Goal: Information Seeking & Learning: Learn about a topic

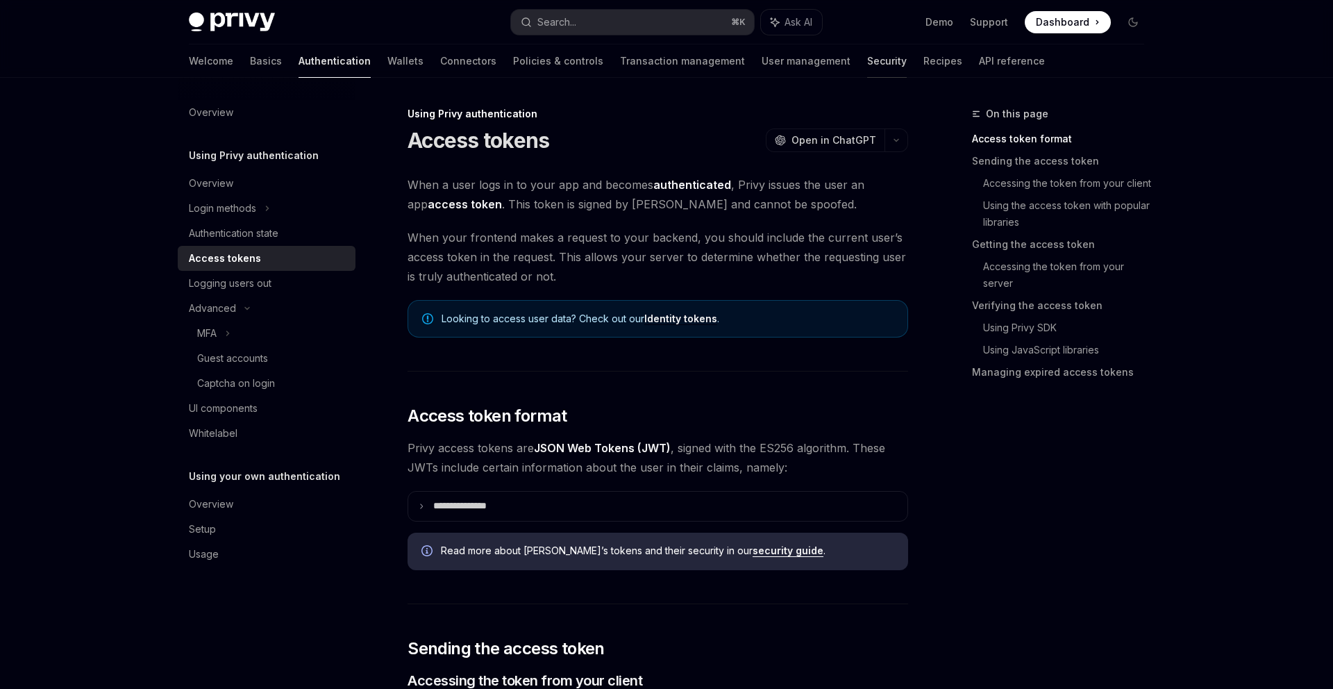
click at [867, 58] on link "Security" at bounding box center [887, 60] width 40 height 33
type textarea "*"
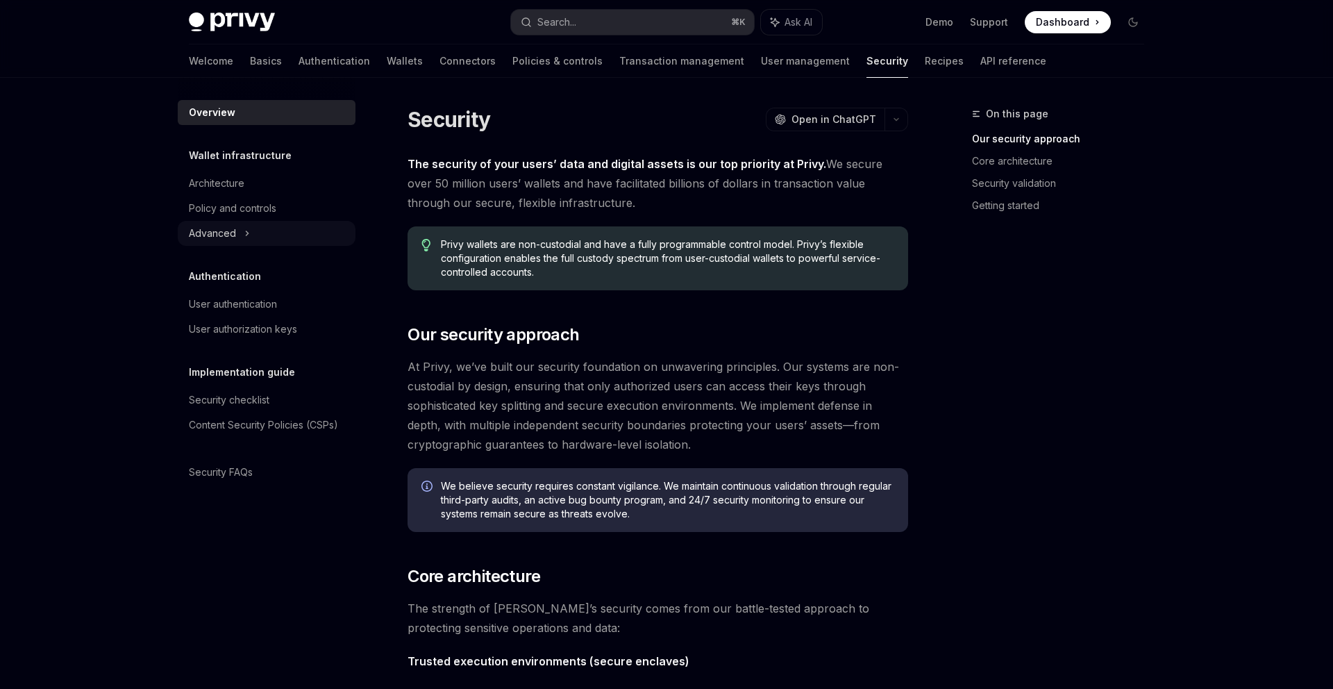
click at [297, 236] on div "Advanced" at bounding box center [267, 233] width 178 height 25
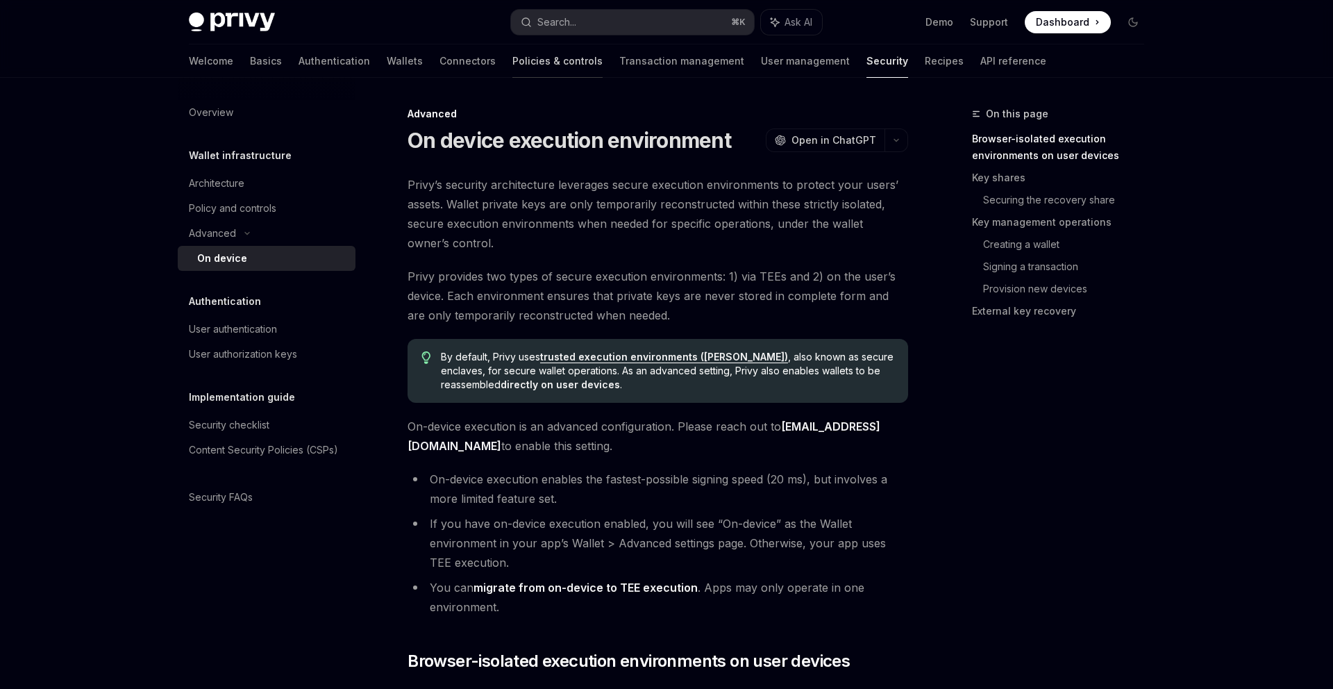
click at [512, 65] on link "Policies & controls" at bounding box center [557, 60] width 90 height 33
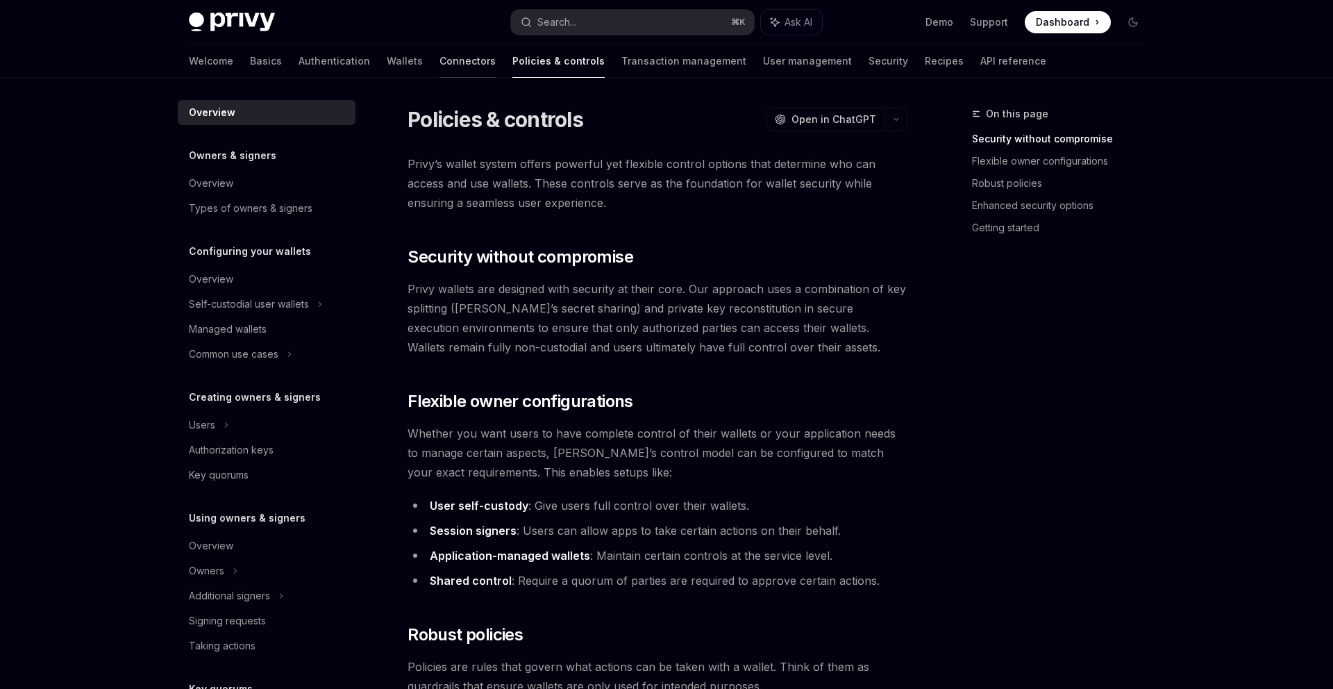
click at [439, 65] on link "Connectors" at bounding box center [467, 60] width 56 height 33
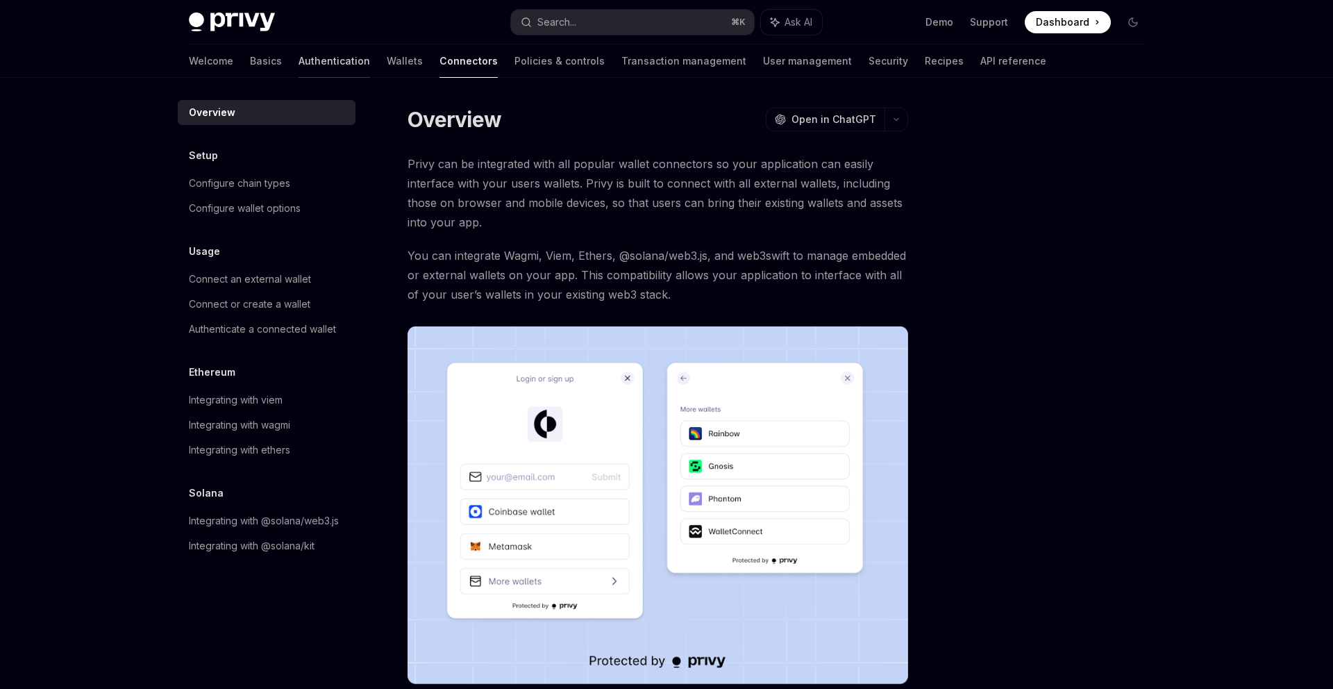
click at [299, 59] on link "Authentication" at bounding box center [335, 60] width 72 height 33
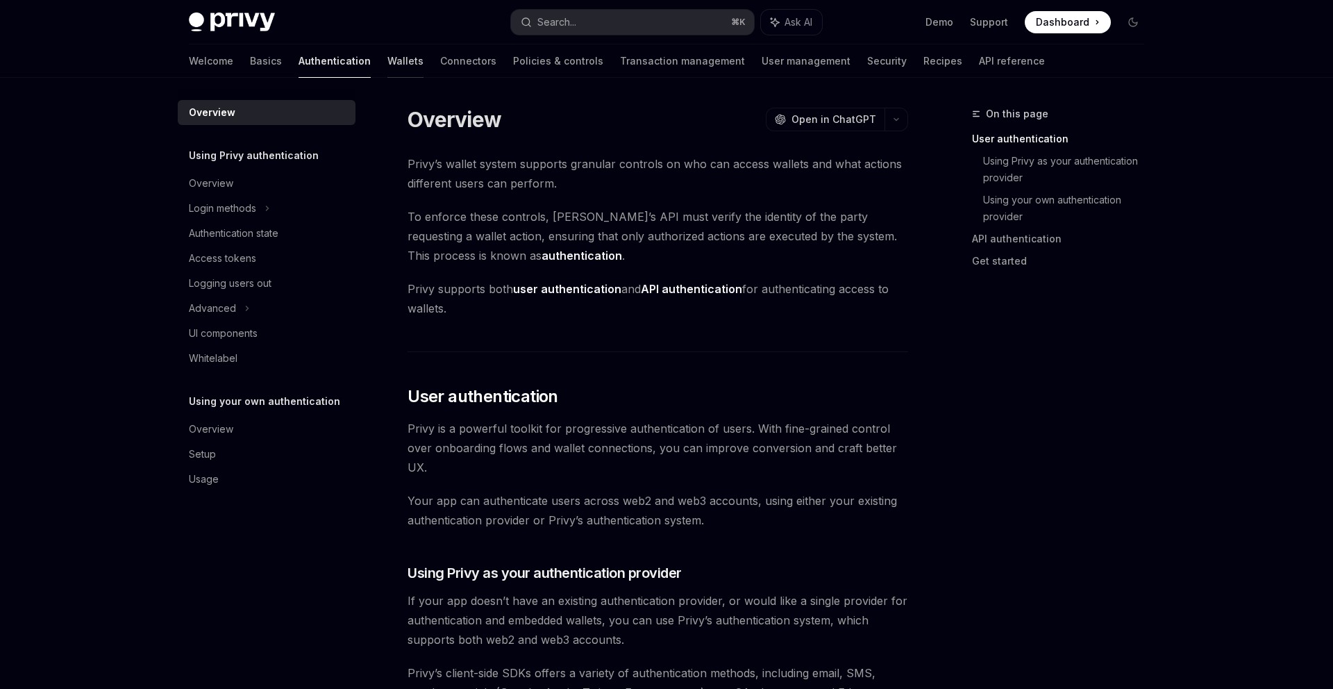
click at [387, 60] on link "Wallets" at bounding box center [405, 60] width 36 height 33
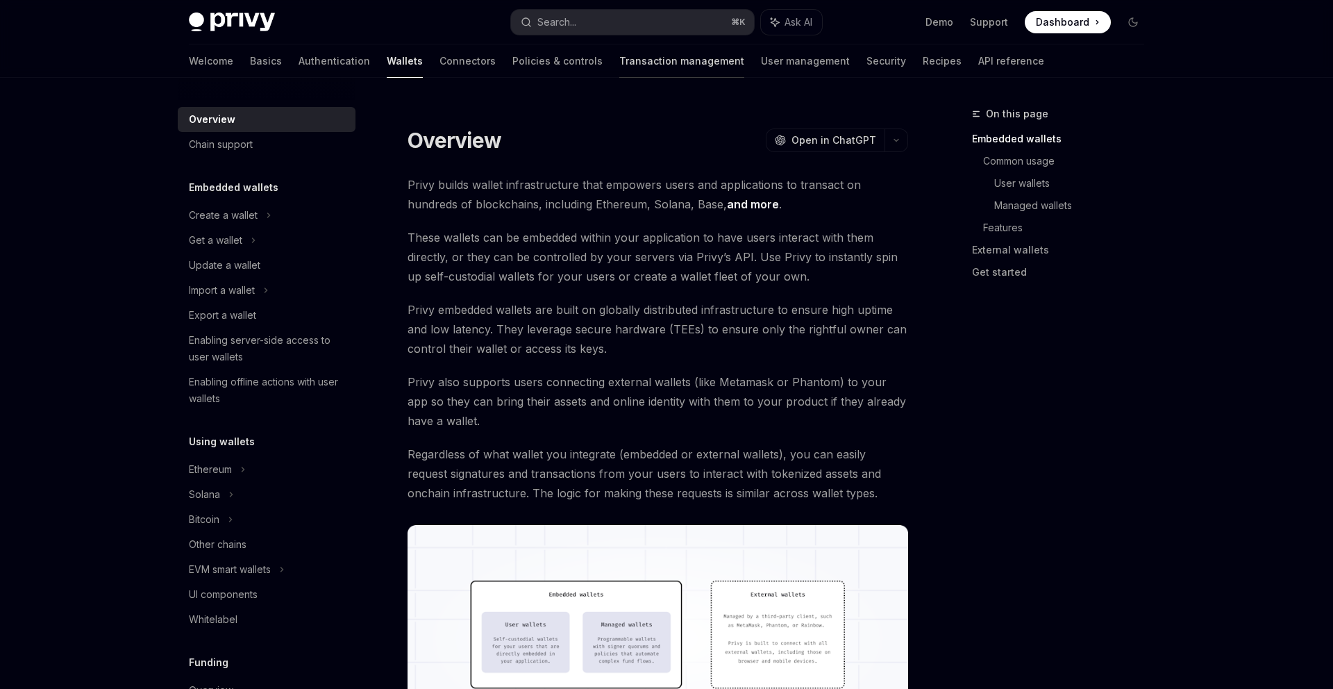
click at [619, 74] on link "Transaction management" at bounding box center [681, 60] width 125 height 33
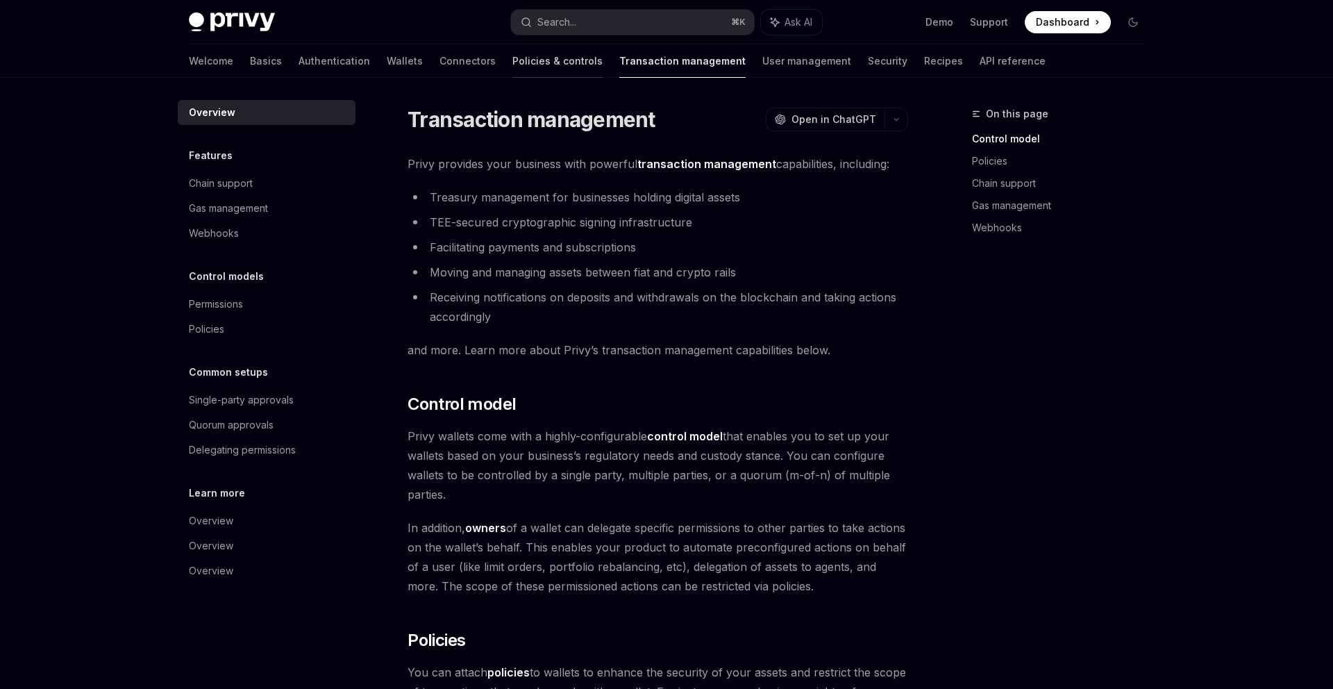
click at [512, 65] on link "Policies & controls" at bounding box center [557, 60] width 90 height 33
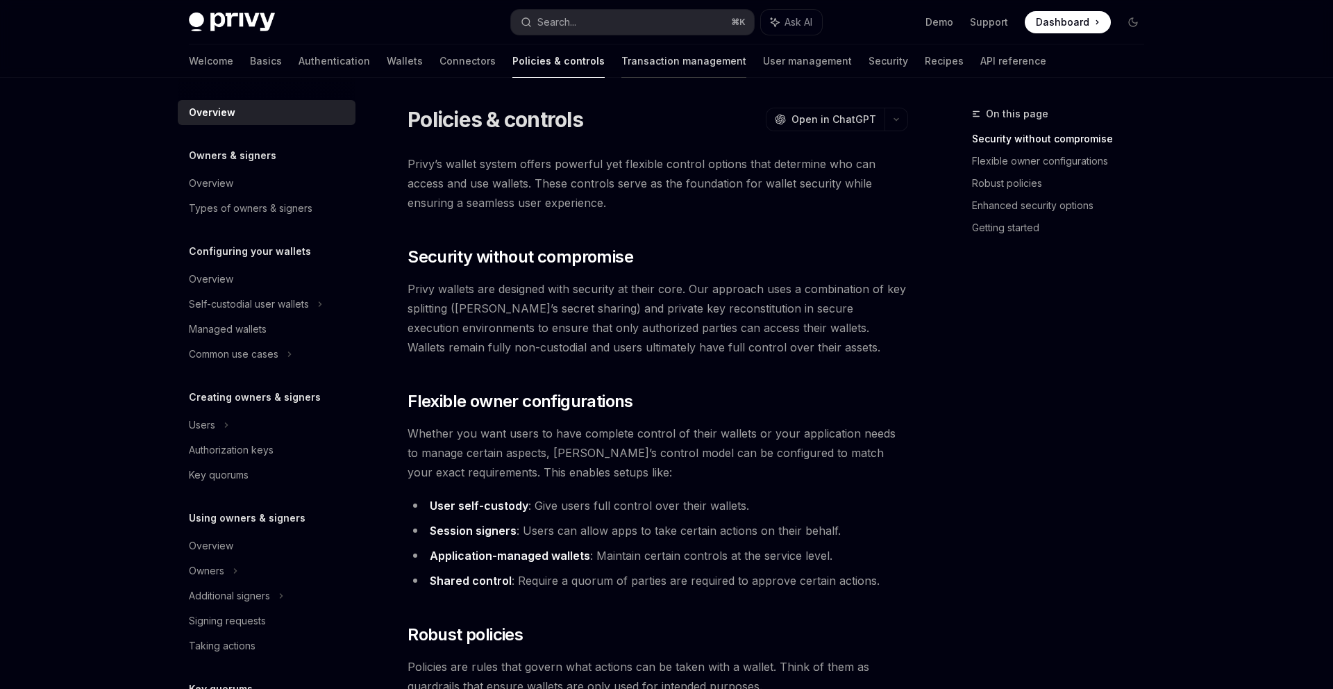
click at [635, 64] on link "Transaction management" at bounding box center [683, 60] width 125 height 33
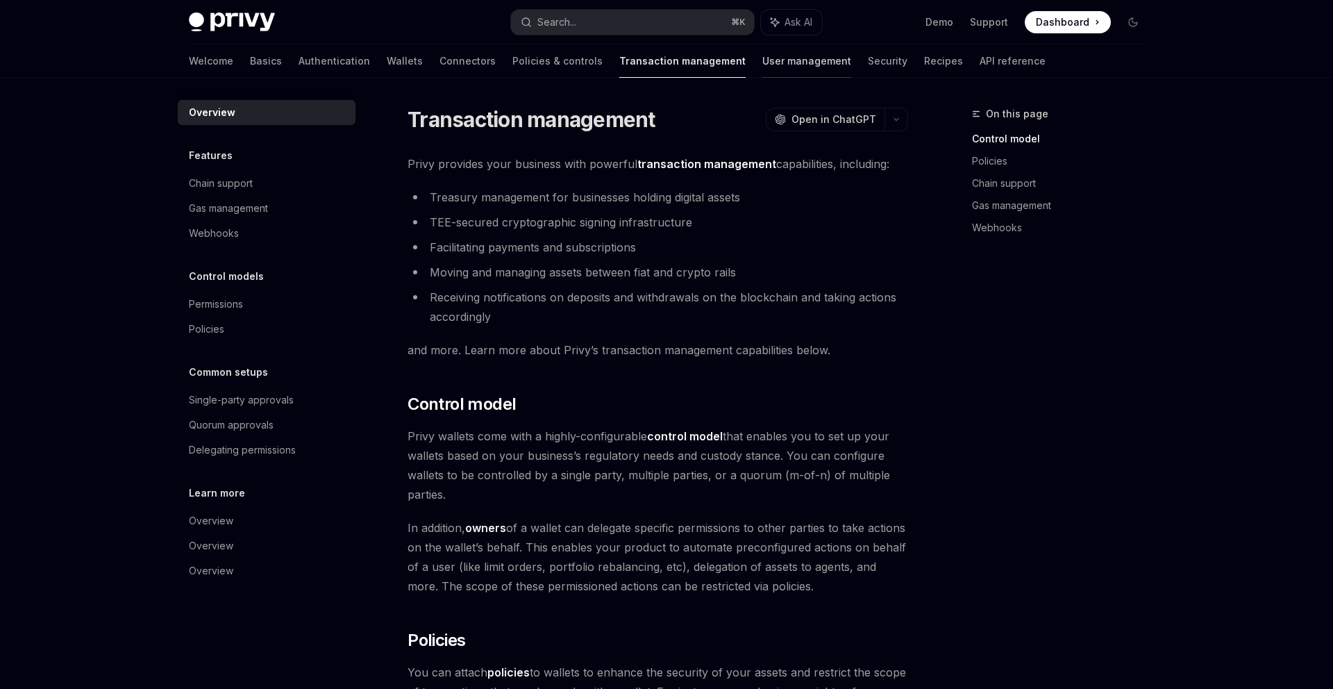
click at [762, 67] on link "User management" at bounding box center [806, 60] width 89 height 33
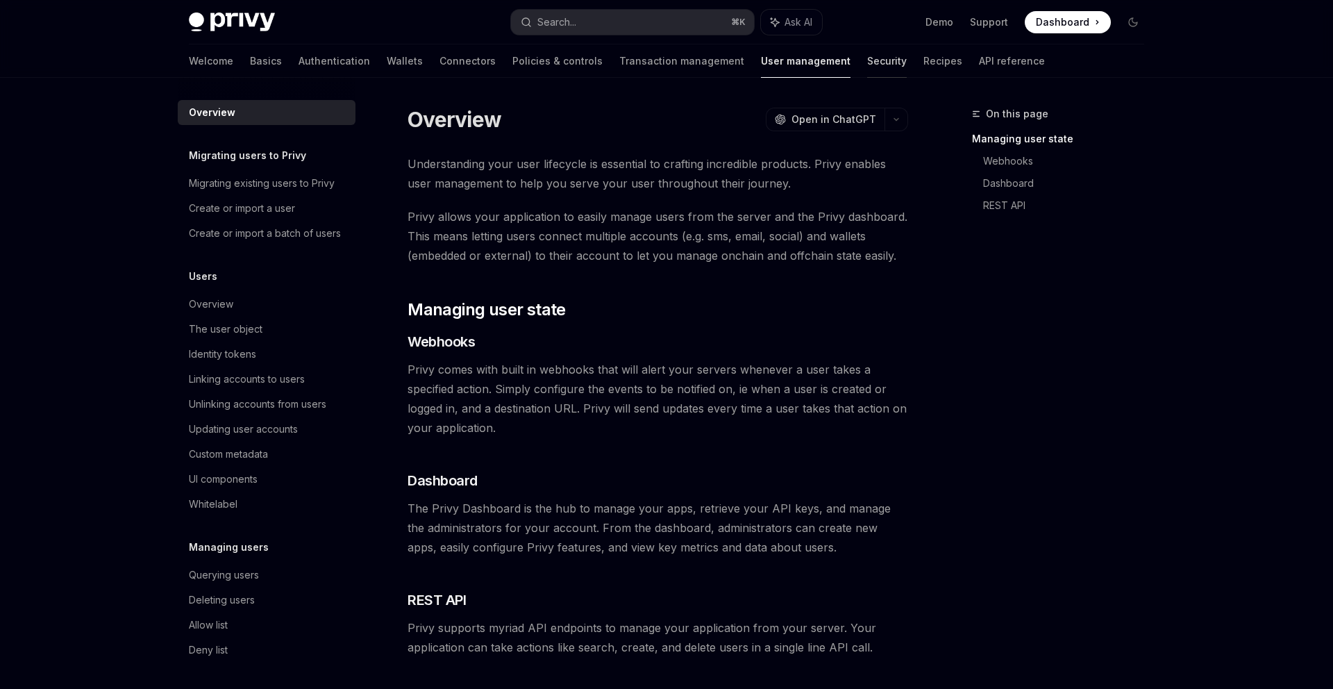
click at [867, 61] on link "Security" at bounding box center [887, 60] width 40 height 33
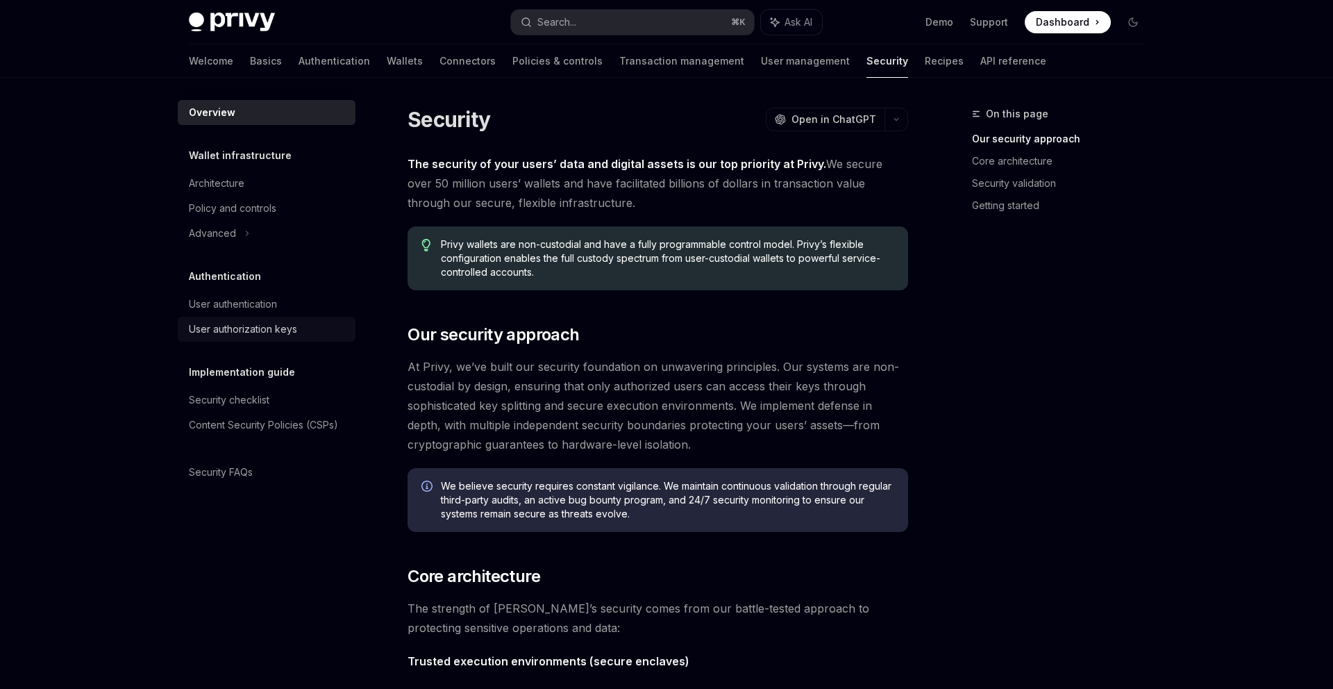
click at [308, 331] on div "User authorization keys" at bounding box center [268, 329] width 158 height 17
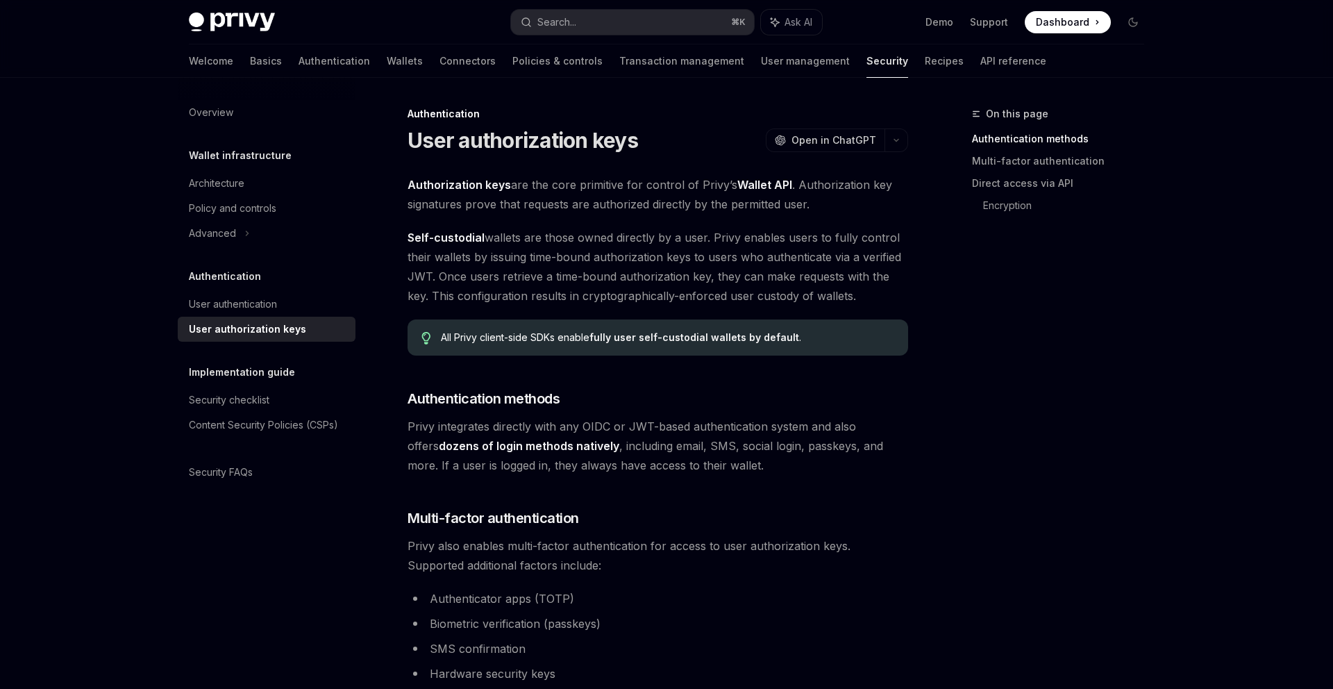
click at [318, 319] on link "User authorization keys" at bounding box center [267, 329] width 178 height 25
click at [318, 312] on div "User authentication" at bounding box center [268, 304] width 158 height 17
type textarea "*"
